Goal: Information Seeking & Learning: Learn about a topic

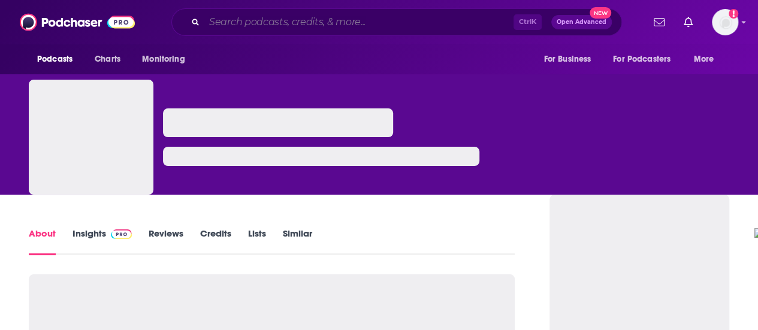
click at [270, 27] on input "Search podcasts, credits, & more..." at bounding box center [358, 22] width 309 height 19
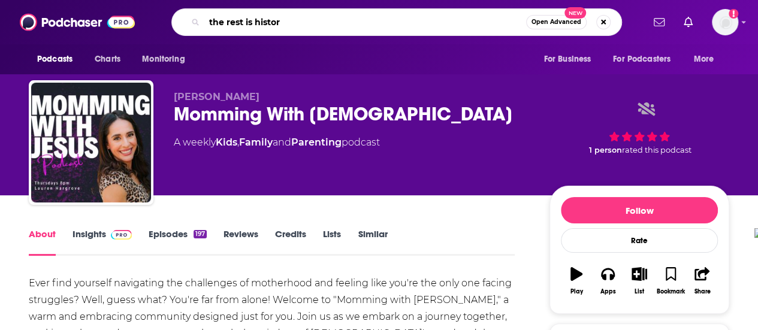
type input "the rest is history"
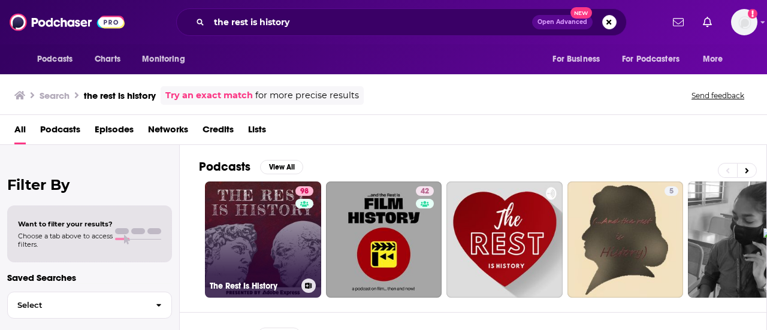
click at [242, 217] on link "98 The Rest Is History" at bounding box center [263, 240] width 116 height 116
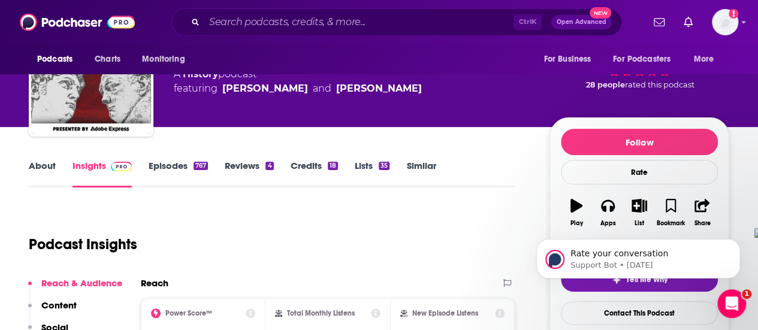
scroll to position [60, 0]
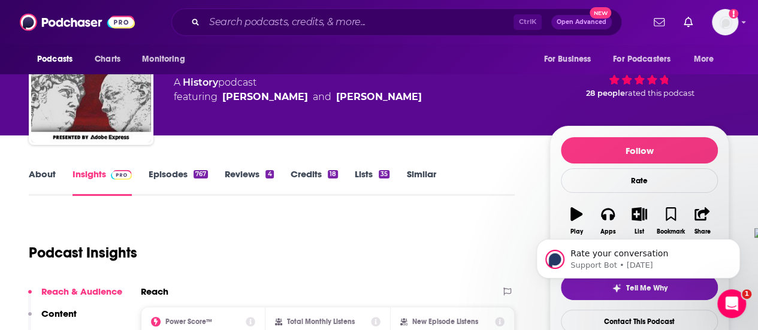
click at [180, 176] on link "Episodes 767" at bounding box center [178, 182] width 59 height 28
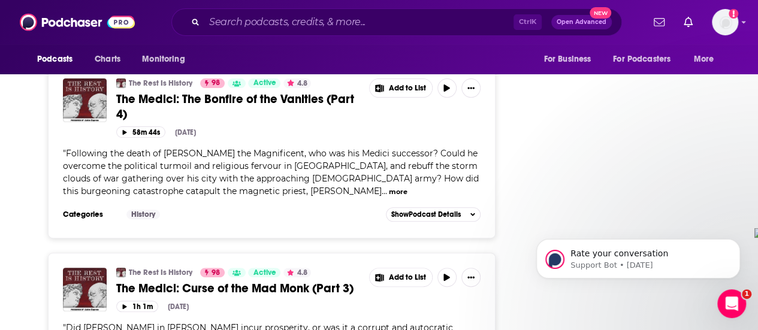
scroll to position [4725, 0]
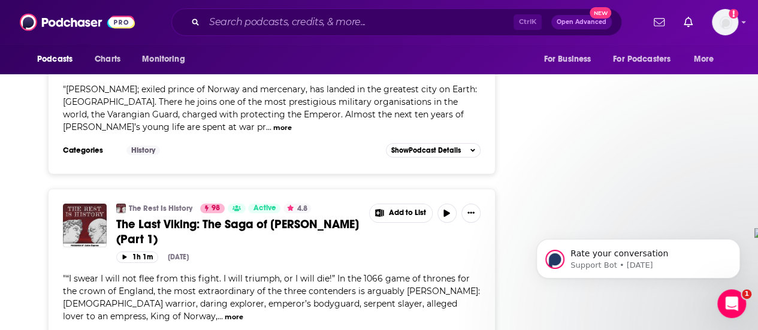
scroll to position [9277, 0]
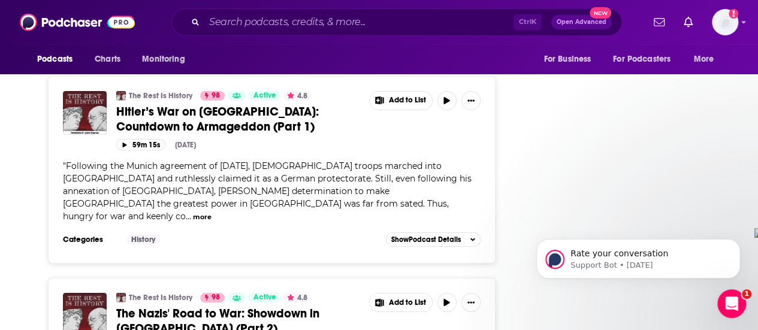
scroll to position [13592, 0]
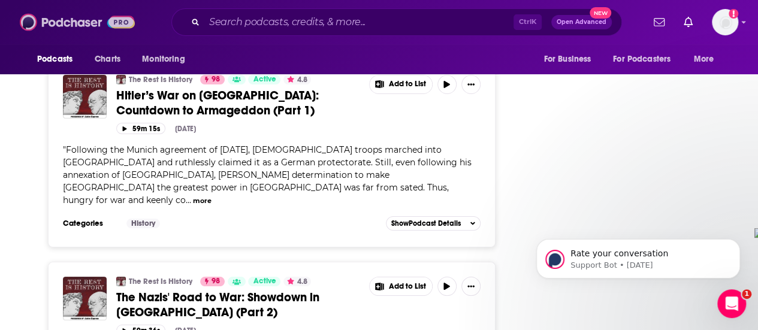
click at [78, 23] on img at bounding box center [77, 22] width 115 height 23
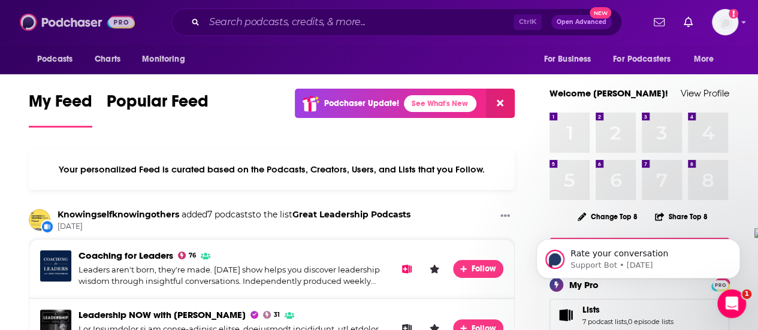
click at [78, 17] on img at bounding box center [77, 22] width 115 height 23
